Goal: Find specific page/section: Find specific page/section

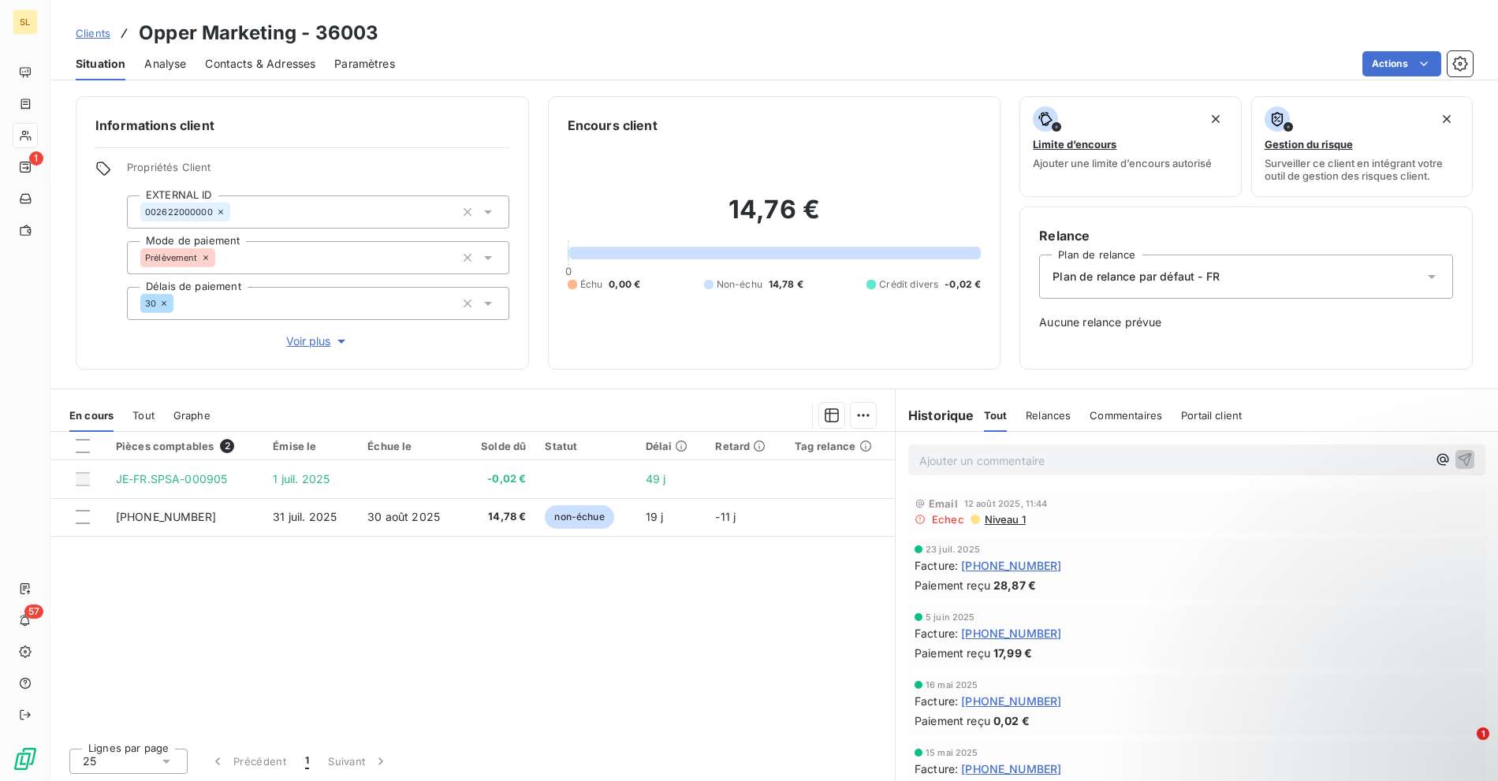
click at [546, 91] on div "Informations client Propriétés Client EXTERNAL ID 002622000000 Mode de paiement…" at bounding box center [774, 434] width 1448 height 695
click at [80, 41] on div "Clients Opper Marketing - 36003" at bounding box center [228, 33] width 304 height 28
click at [110, 28] on div "Clients Opper Marketing - 36003" at bounding box center [228, 33] width 304 height 28
click at [80, 34] on span "Clients" at bounding box center [93, 33] width 35 height 13
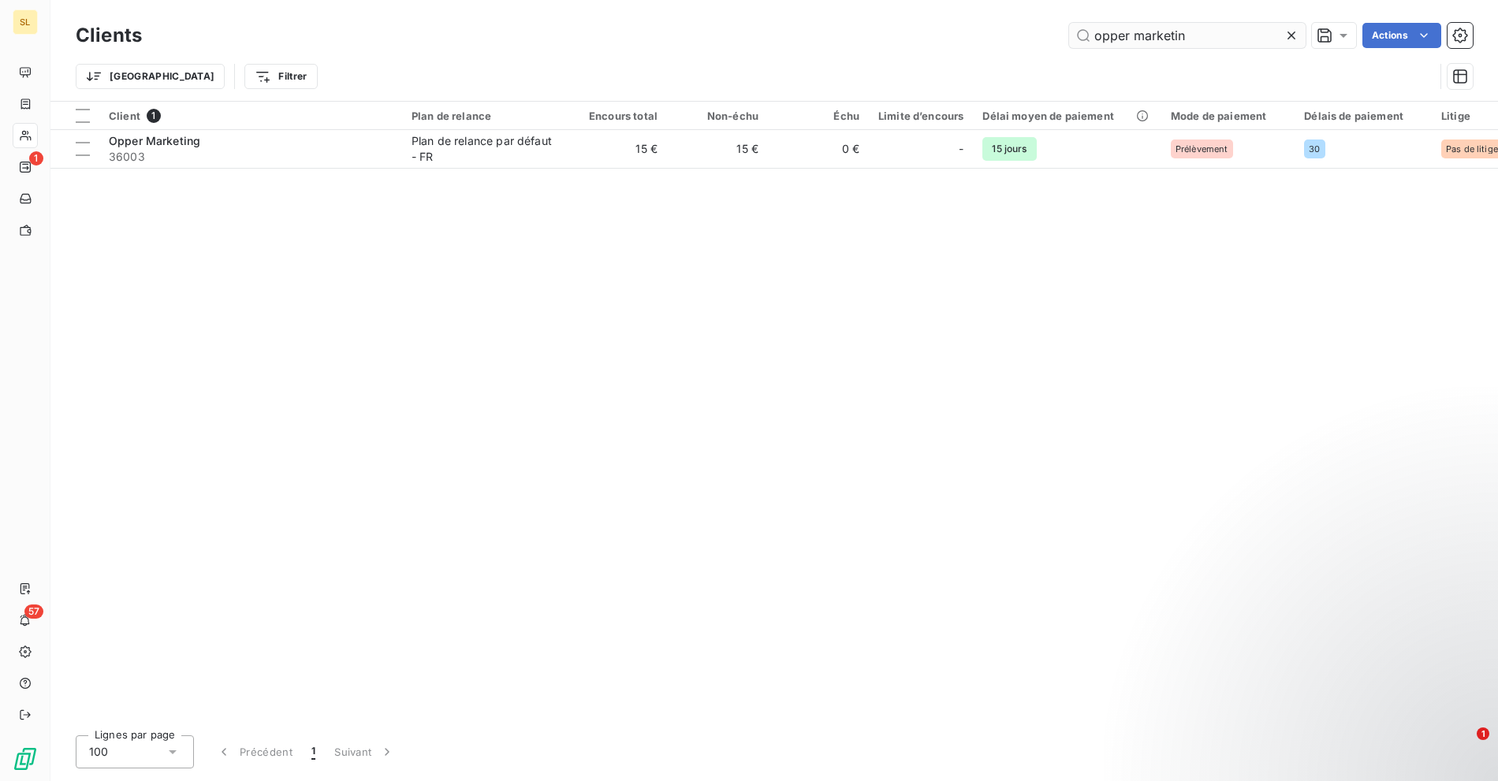
click at [1166, 39] on input "opper marketin" at bounding box center [1187, 35] width 237 height 25
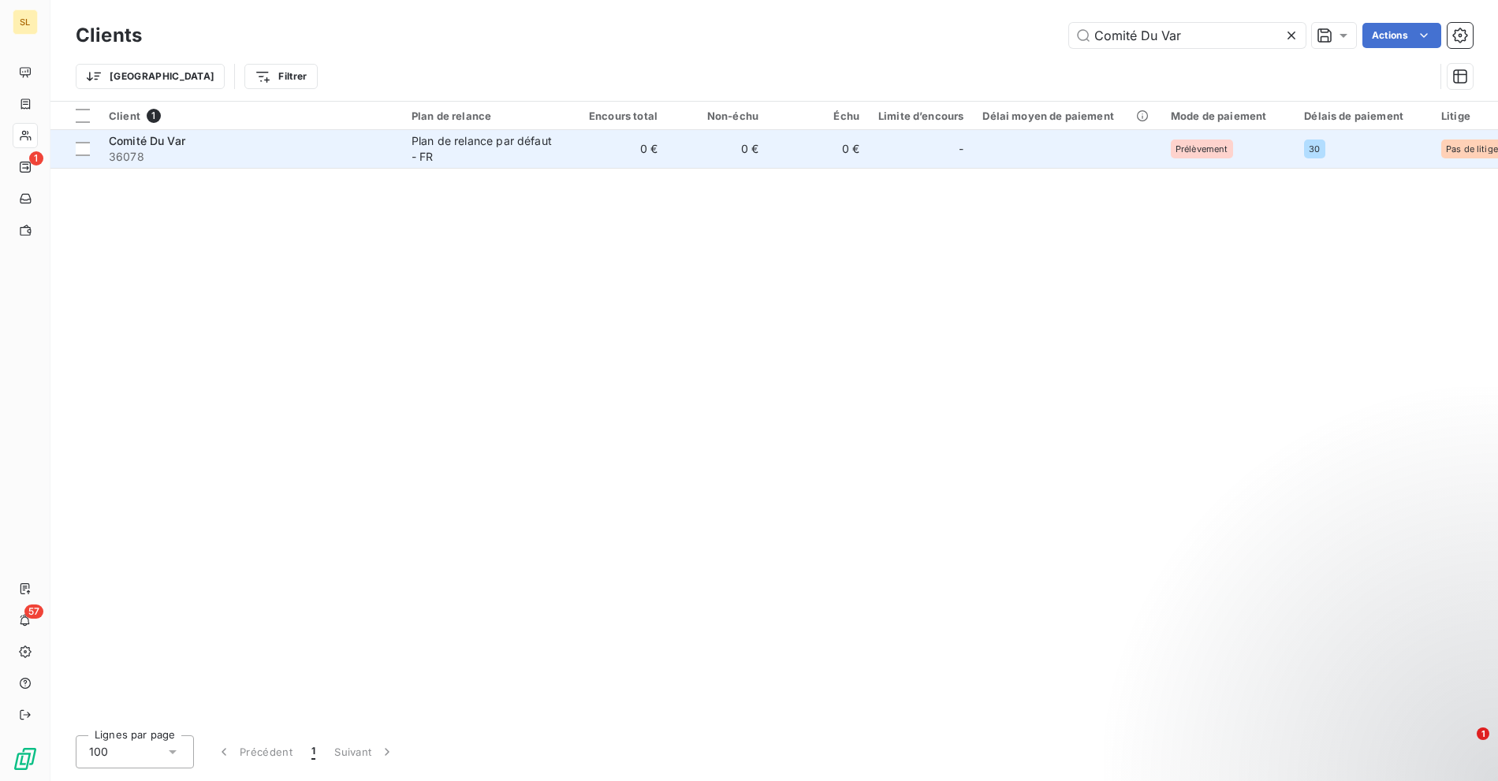
type input "Comité Du Var"
click at [309, 138] on div "Comité Du Var" at bounding box center [251, 141] width 284 height 16
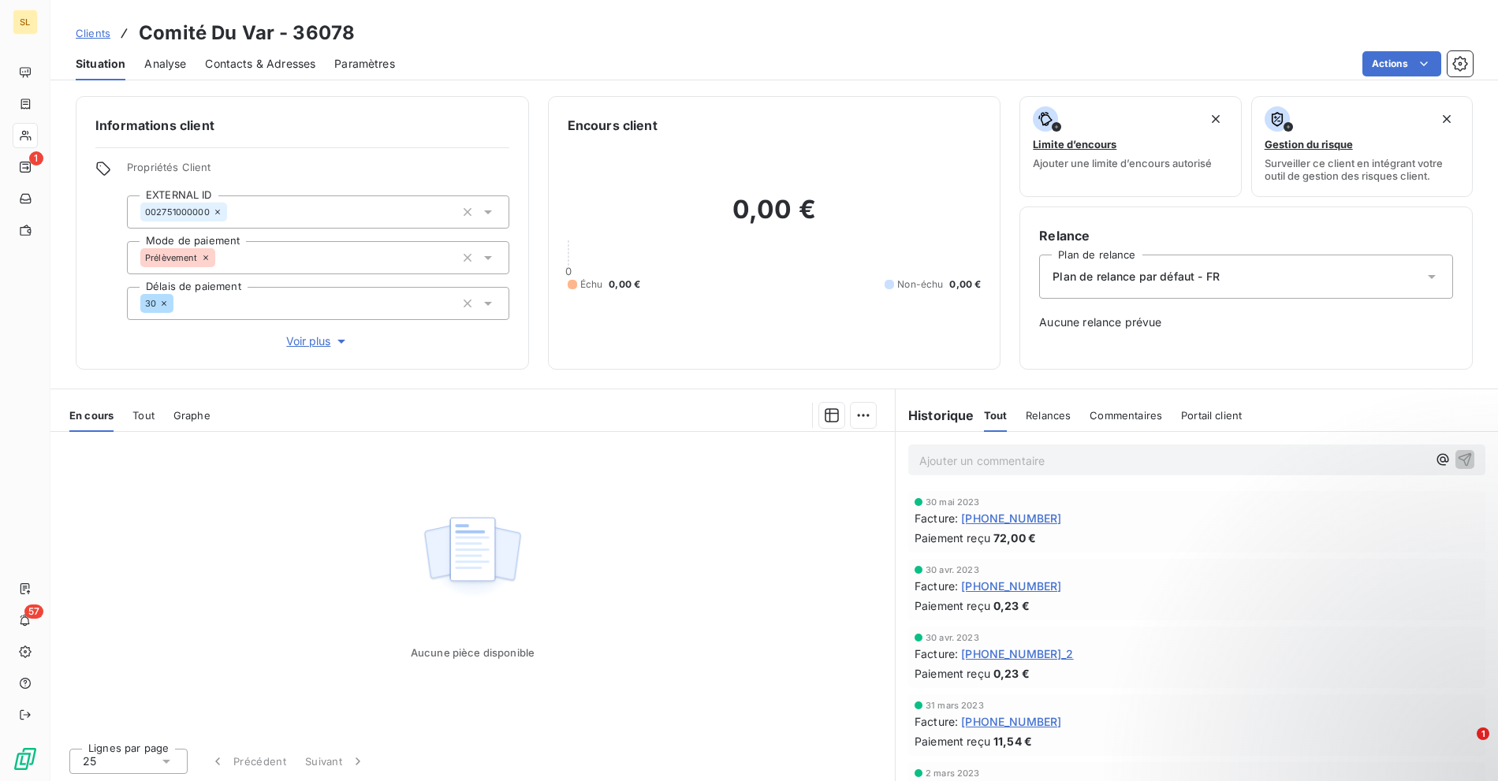
drag, startPoint x: 576, startPoint y: 572, endPoint x: 583, endPoint y: 530, distance: 43.2
click at [576, 563] on div "Aucune pièce disponible" at bounding box center [472, 584] width 844 height 304
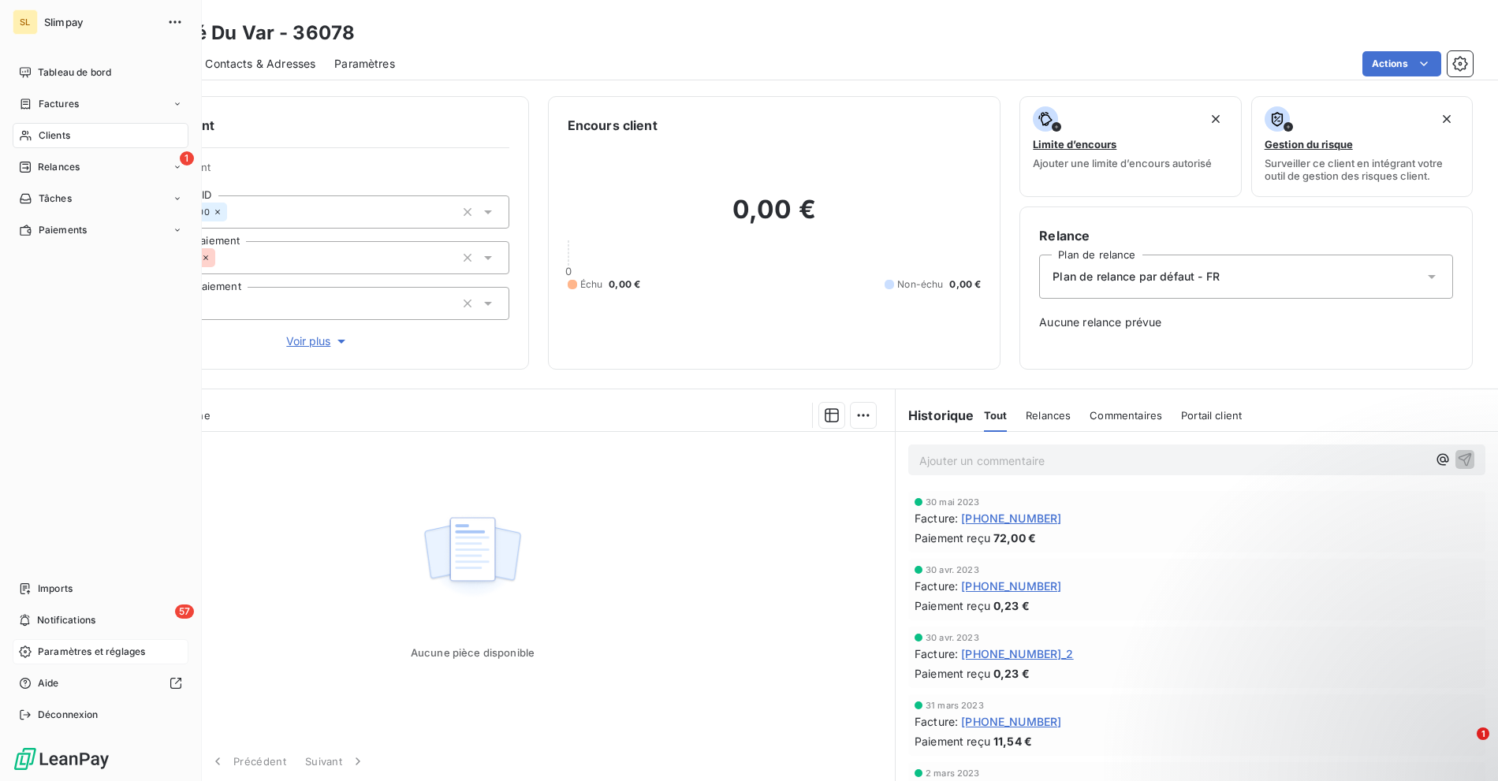
click at [72, 641] on div "Paramètres et réglages" at bounding box center [101, 651] width 176 height 25
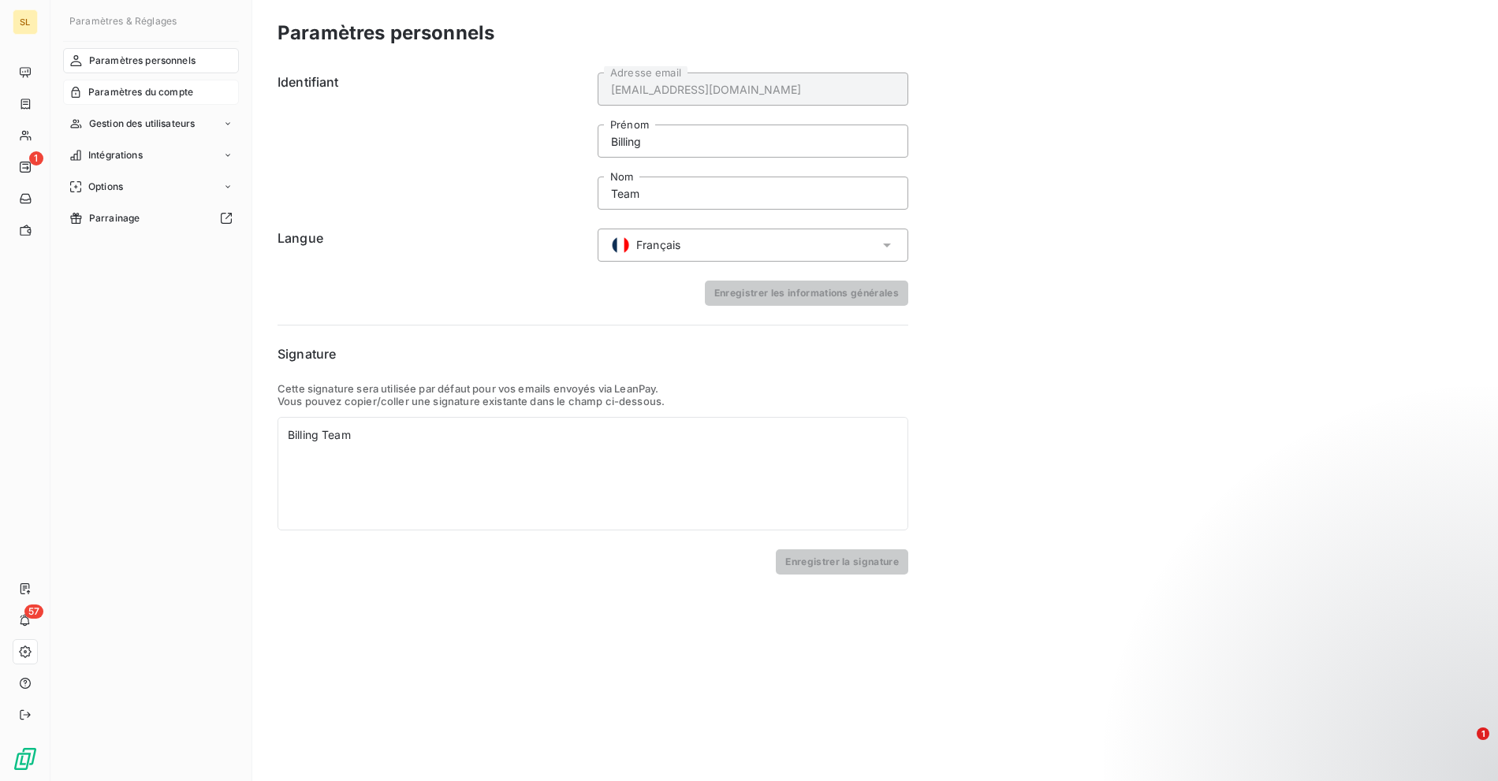
click at [149, 91] on span "Paramètres du compte" at bounding box center [140, 92] width 105 height 14
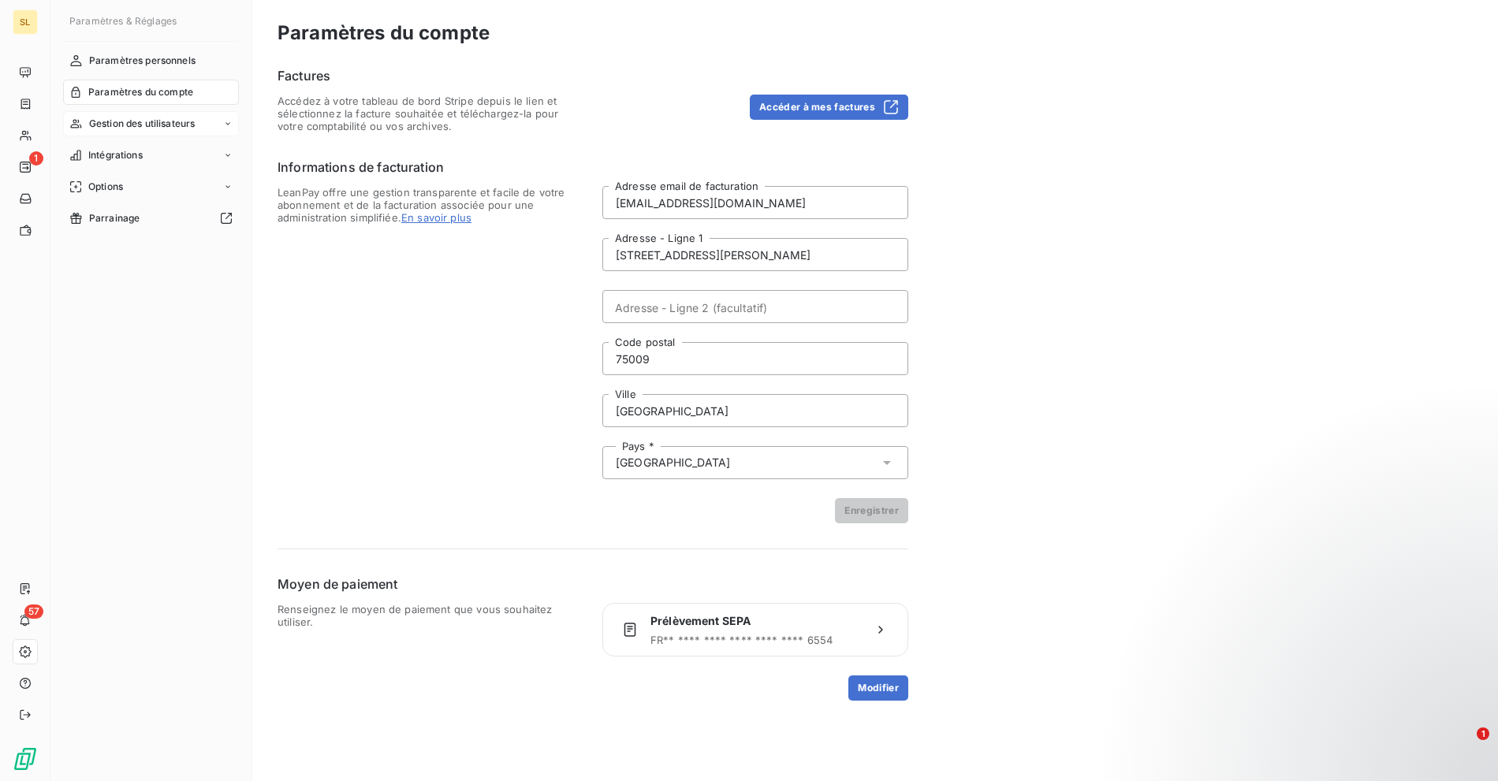
click at [147, 118] on span "Gestion des utilisateurs" at bounding box center [142, 124] width 106 height 14
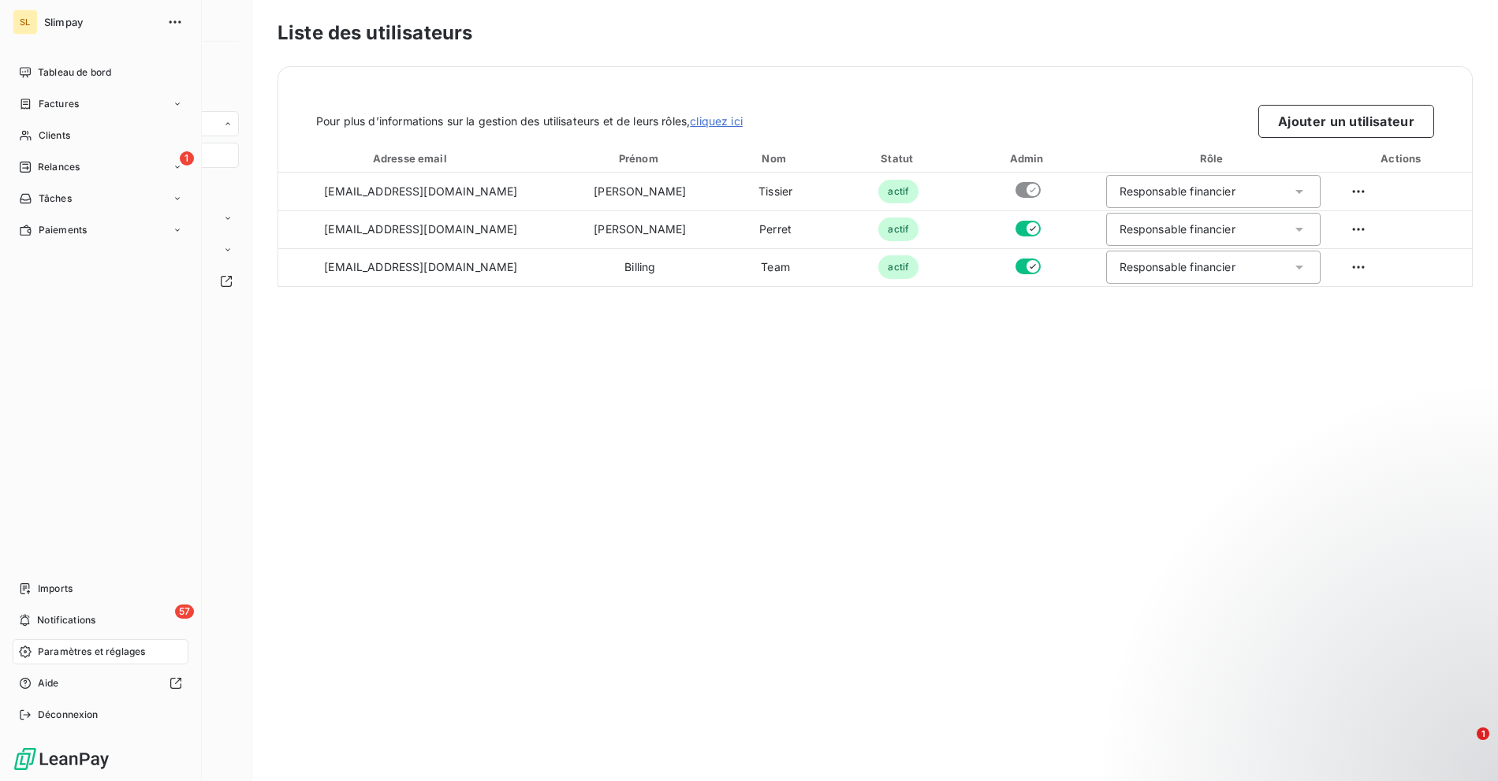
click at [96, 650] on span "Paramètres et réglages" at bounding box center [91, 652] width 107 height 14
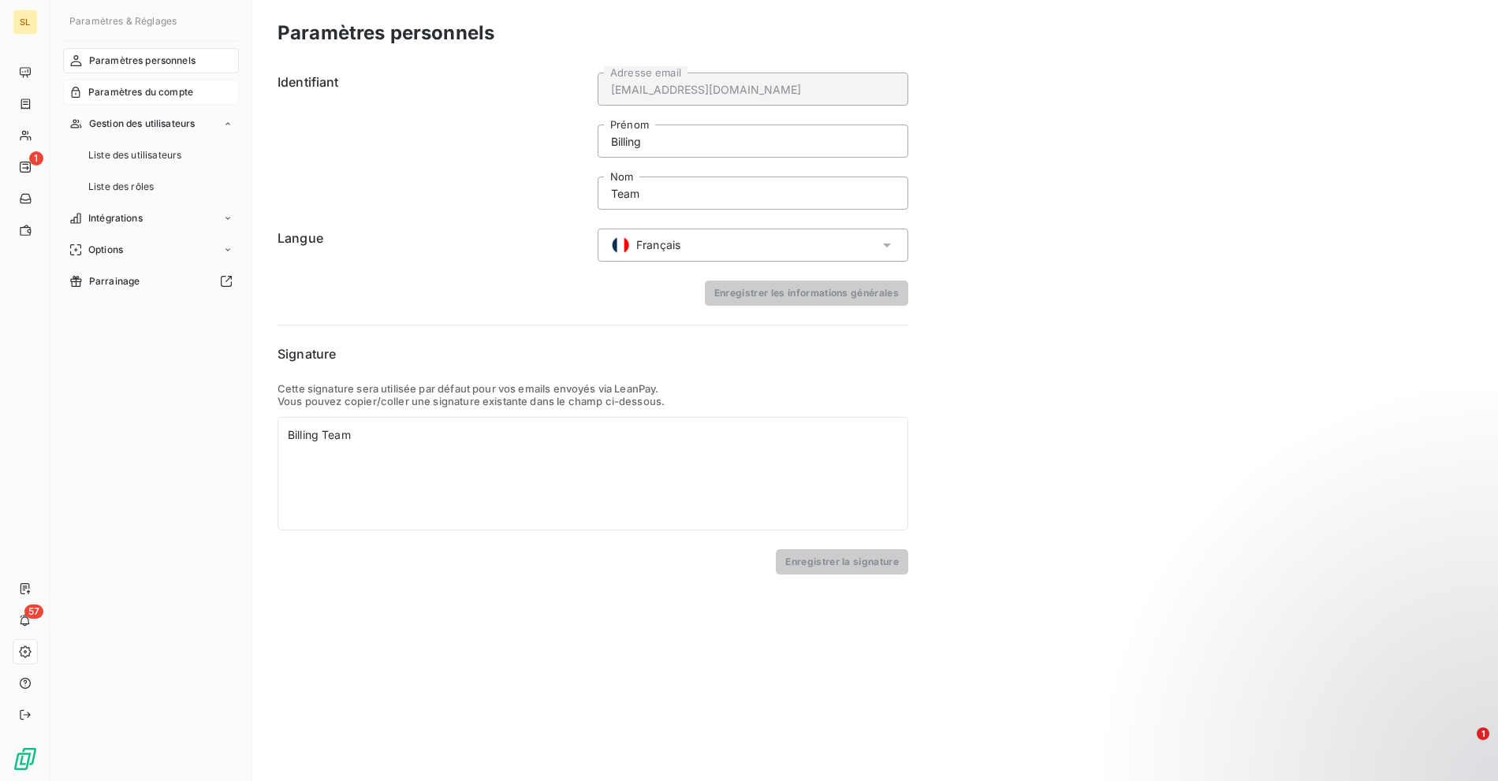
click at [133, 90] on span "Paramètres du compte" at bounding box center [140, 92] width 105 height 14
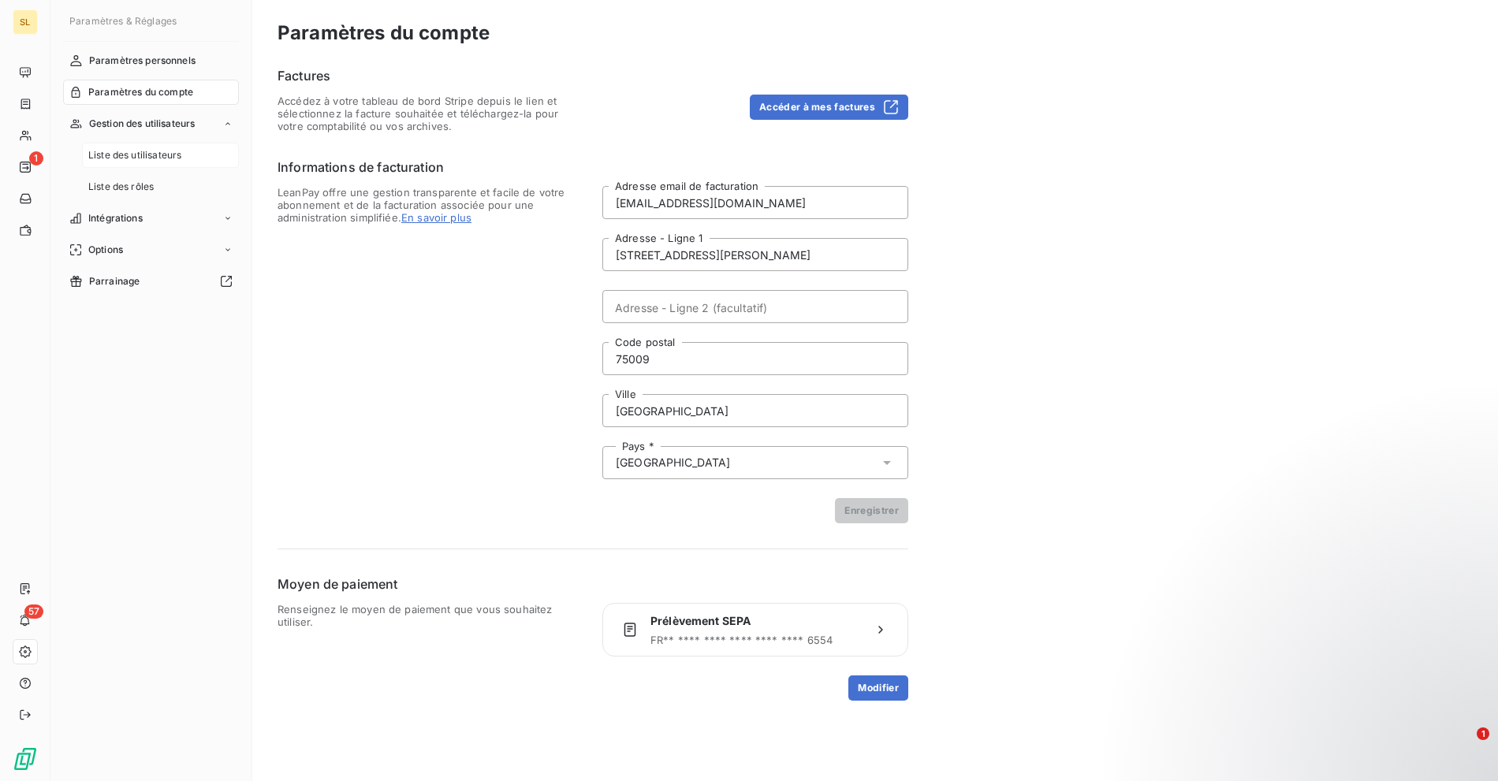
click at [148, 144] on div "Liste des utilisateurs" at bounding box center [160, 155] width 157 height 25
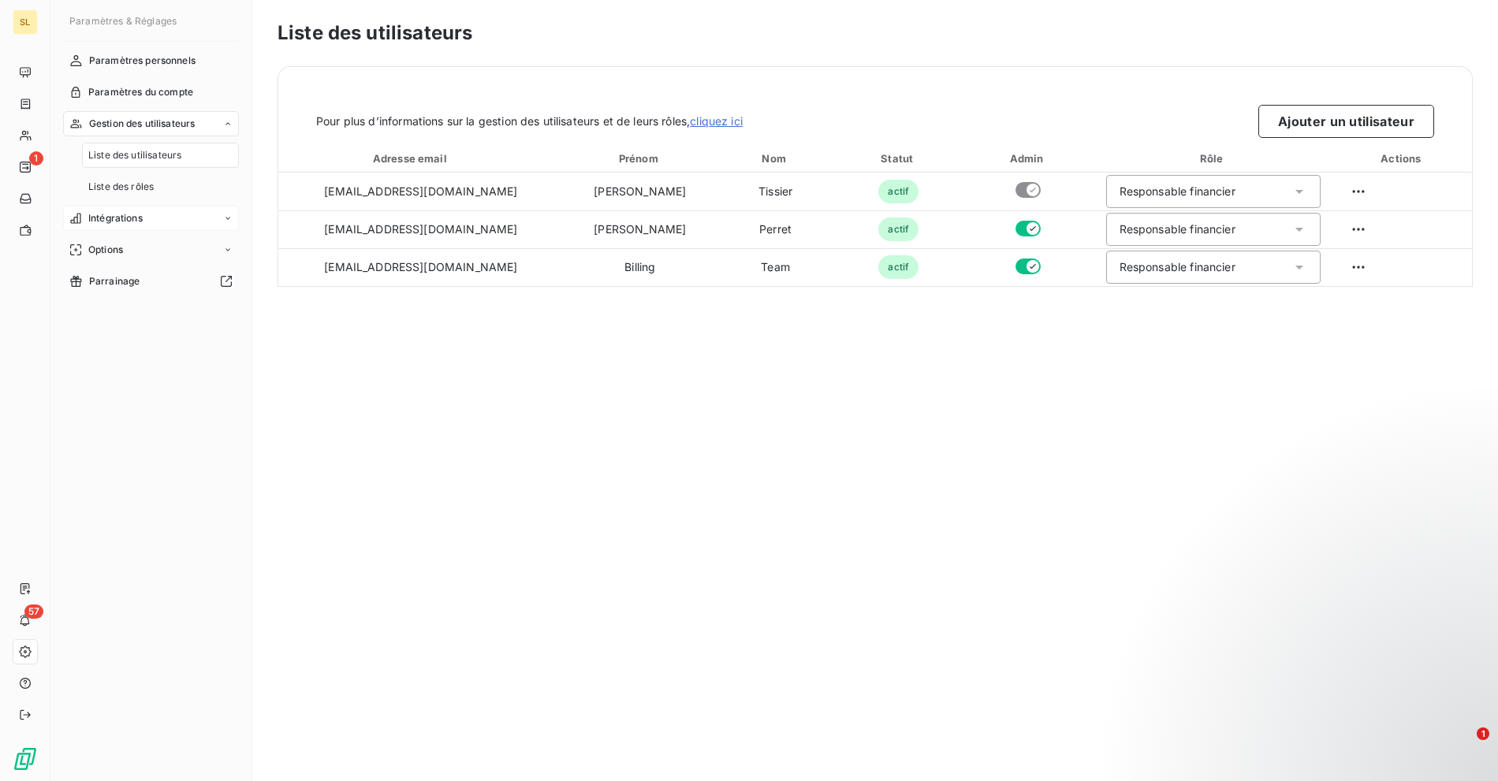
click at [124, 217] on span "Intégrations" at bounding box center [115, 218] width 54 height 14
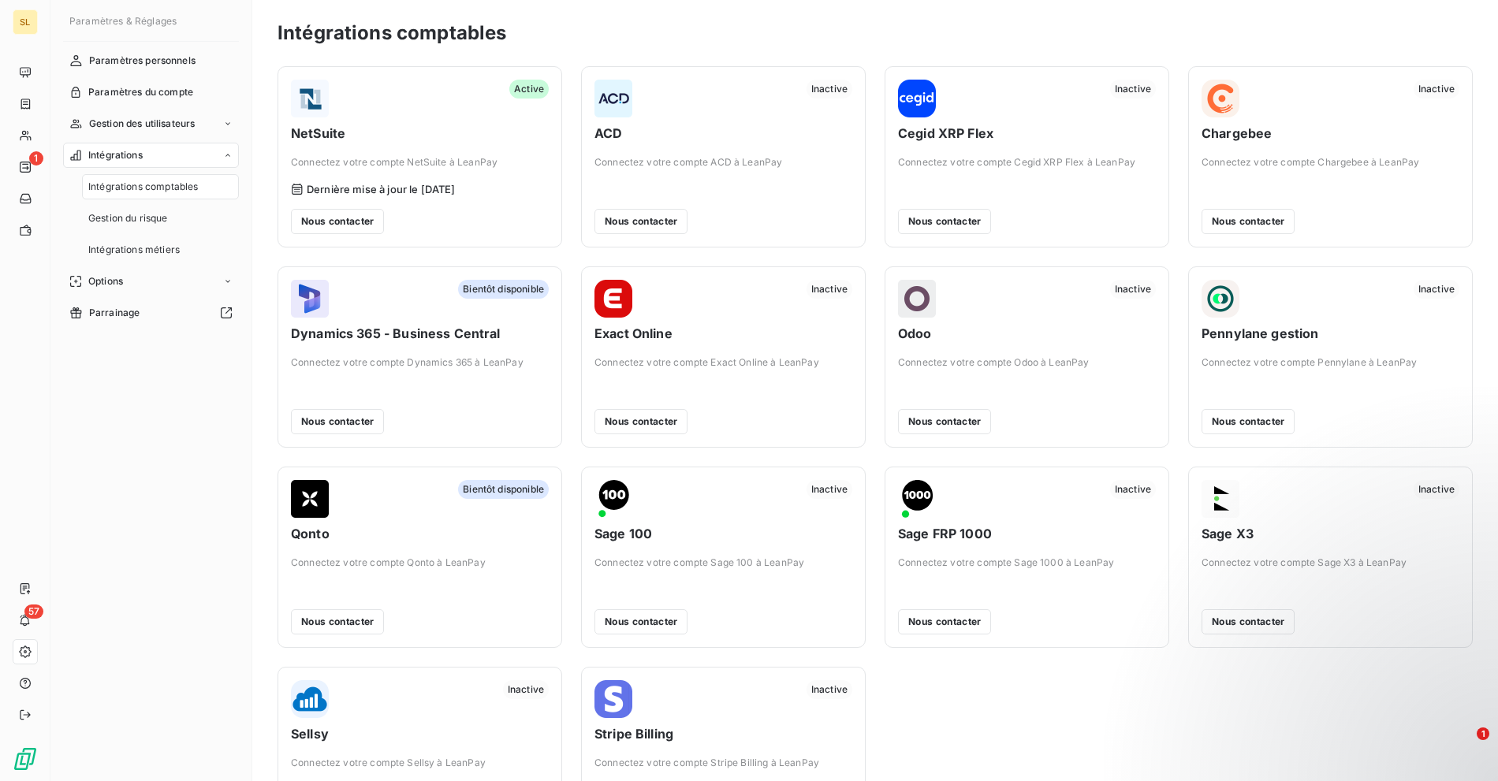
click at [510, 127] on span "NetSuite" at bounding box center [420, 133] width 258 height 19
click at [574, 30] on div "Intégrations comptables" at bounding box center [875, 33] width 1195 height 28
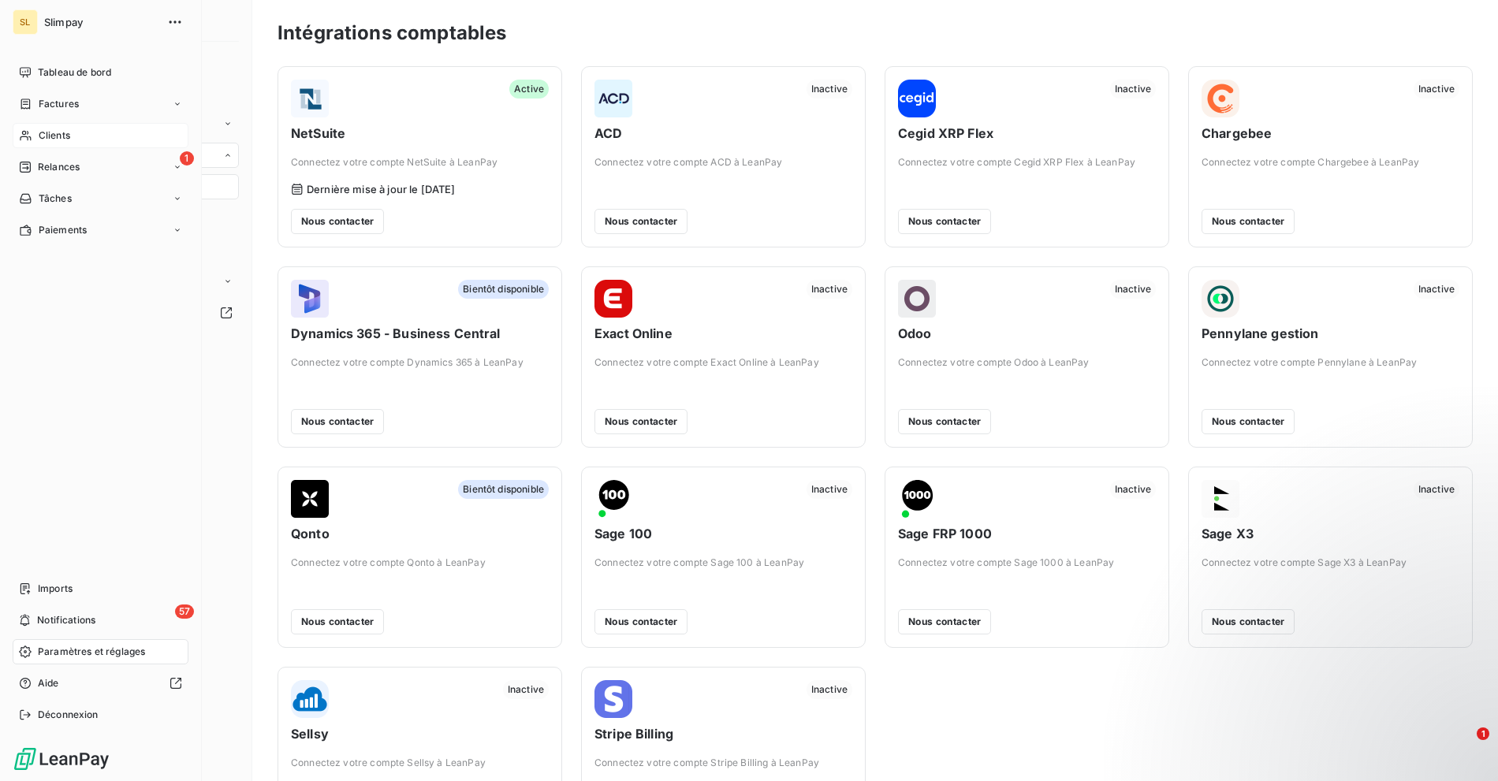
click at [24, 137] on icon at bounding box center [25, 135] width 13 height 13
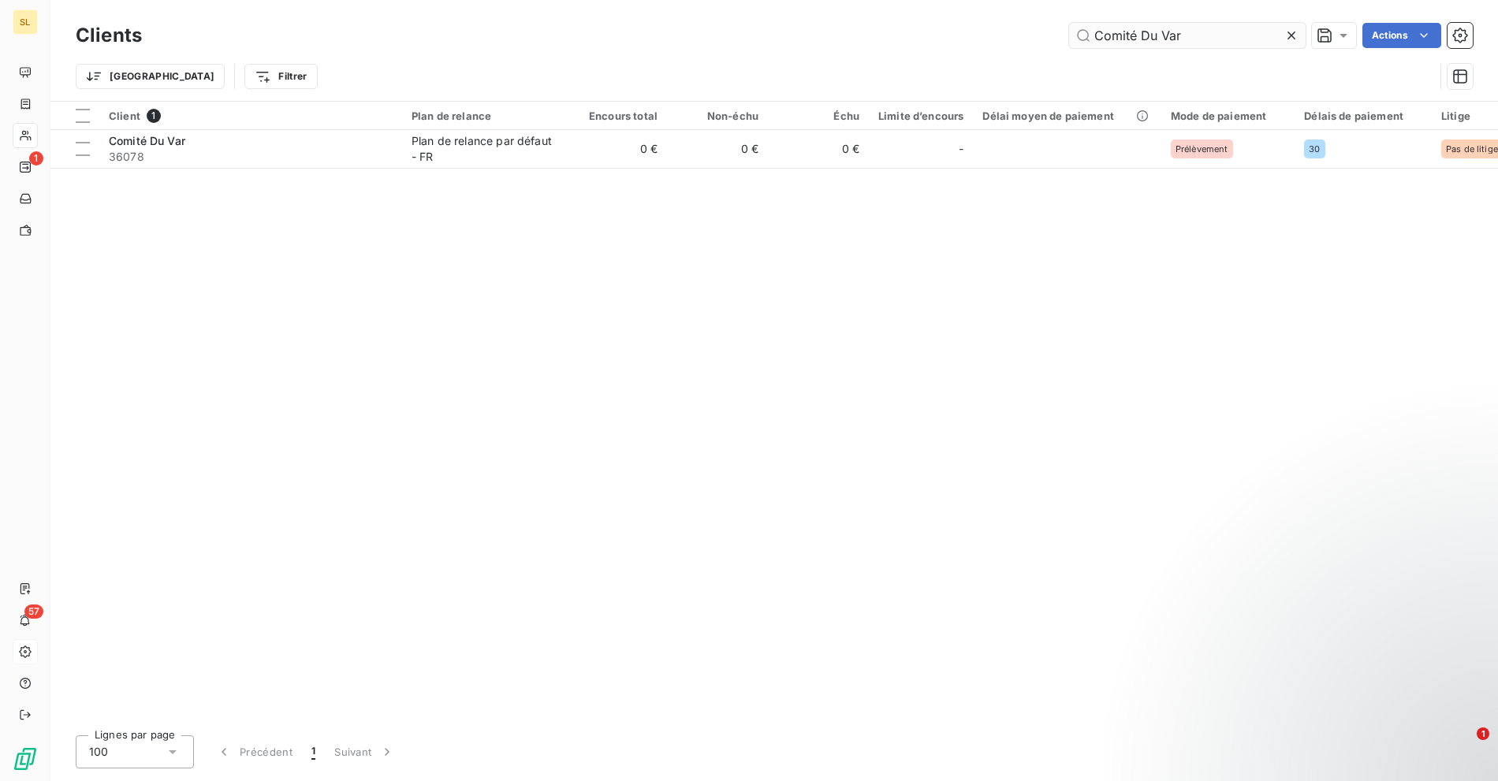
click at [1168, 43] on input "Comité Du Var" at bounding box center [1187, 35] width 237 height 25
type input "Lybernet"
click at [466, 58] on div "Trier Filtrer" at bounding box center [774, 76] width 1397 height 49
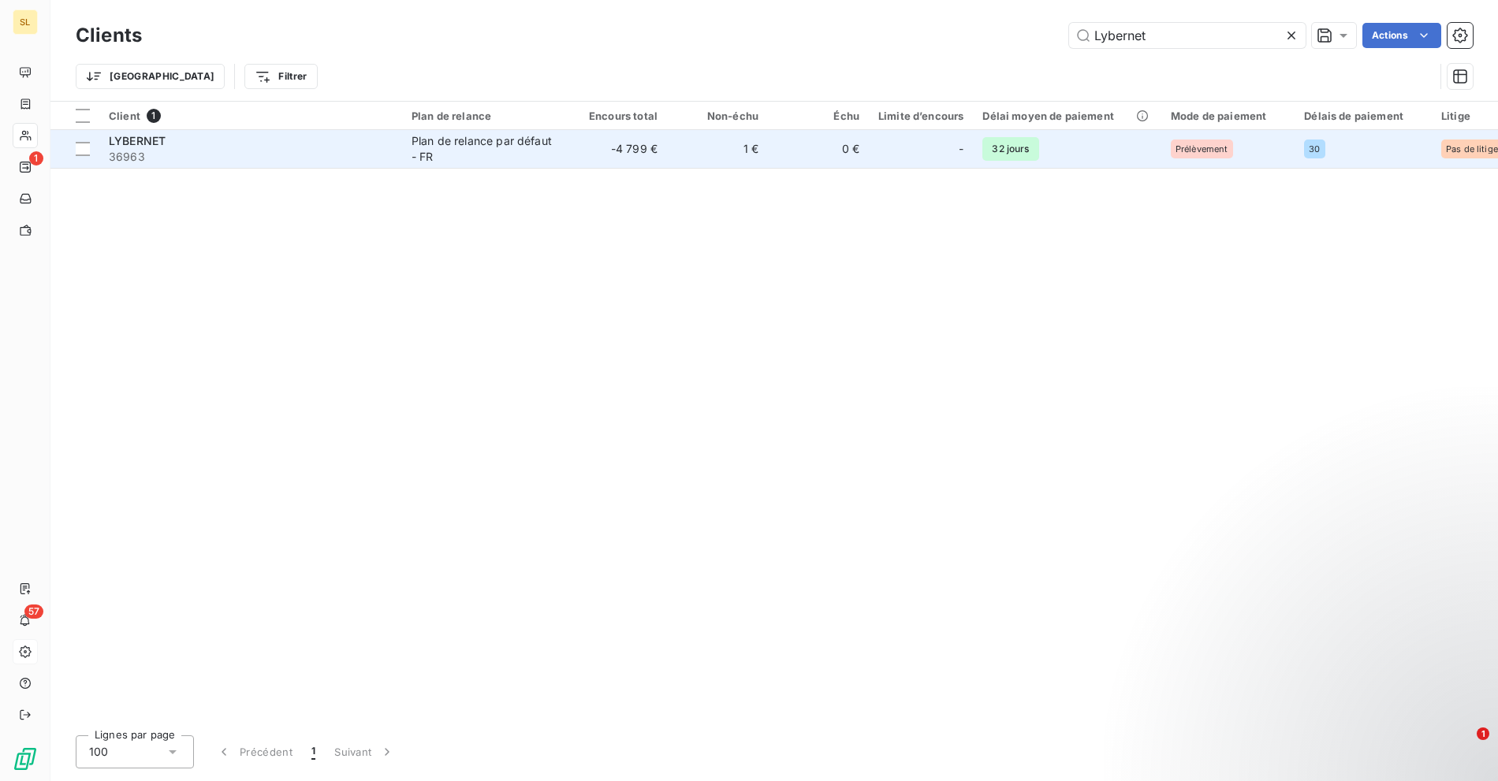
click at [412, 150] on div "Plan de relance par défaut - FR" at bounding box center [484, 149] width 145 height 32
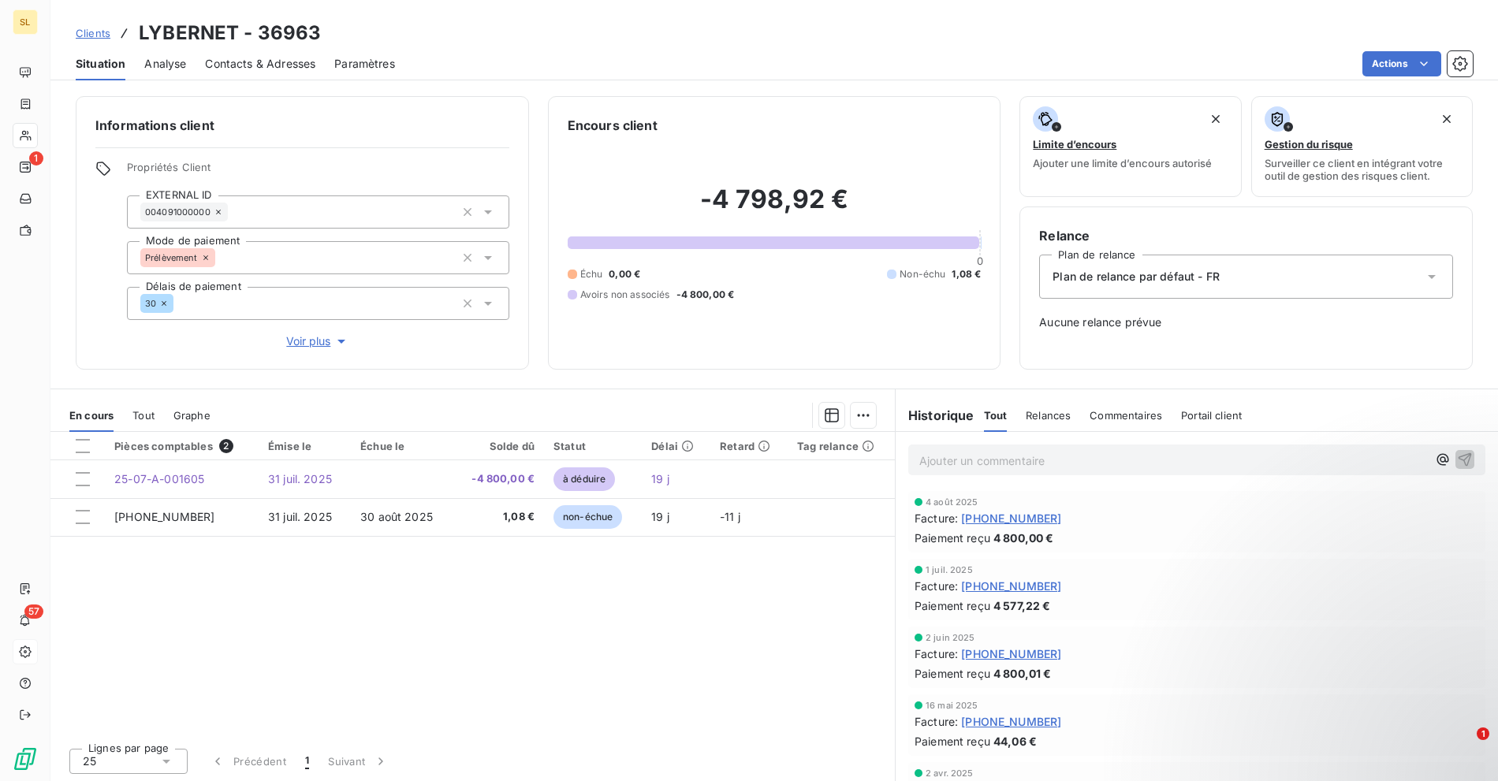
drag, startPoint x: 1151, startPoint y: 260, endPoint x: 1144, endPoint y: 267, distance: 10.0
click at [1151, 260] on div "Plan de relance par défaut - FR" at bounding box center [1246, 277] width 414 height 44
